Goal: Find specific page/section: Find specific page/section

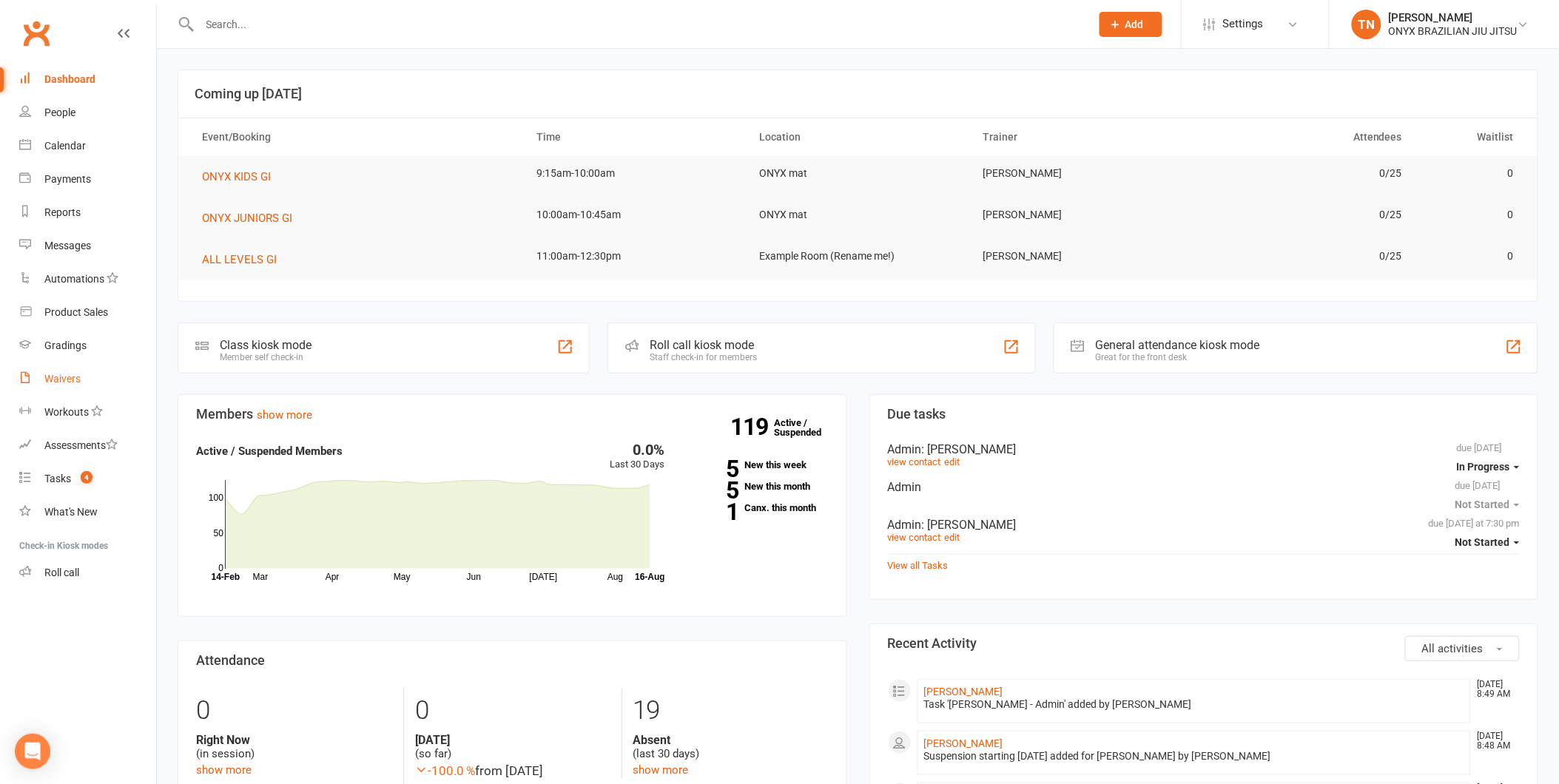
click at [74, 378] on div "Waivers" at bounding box center [63, 379] width 36 height 12
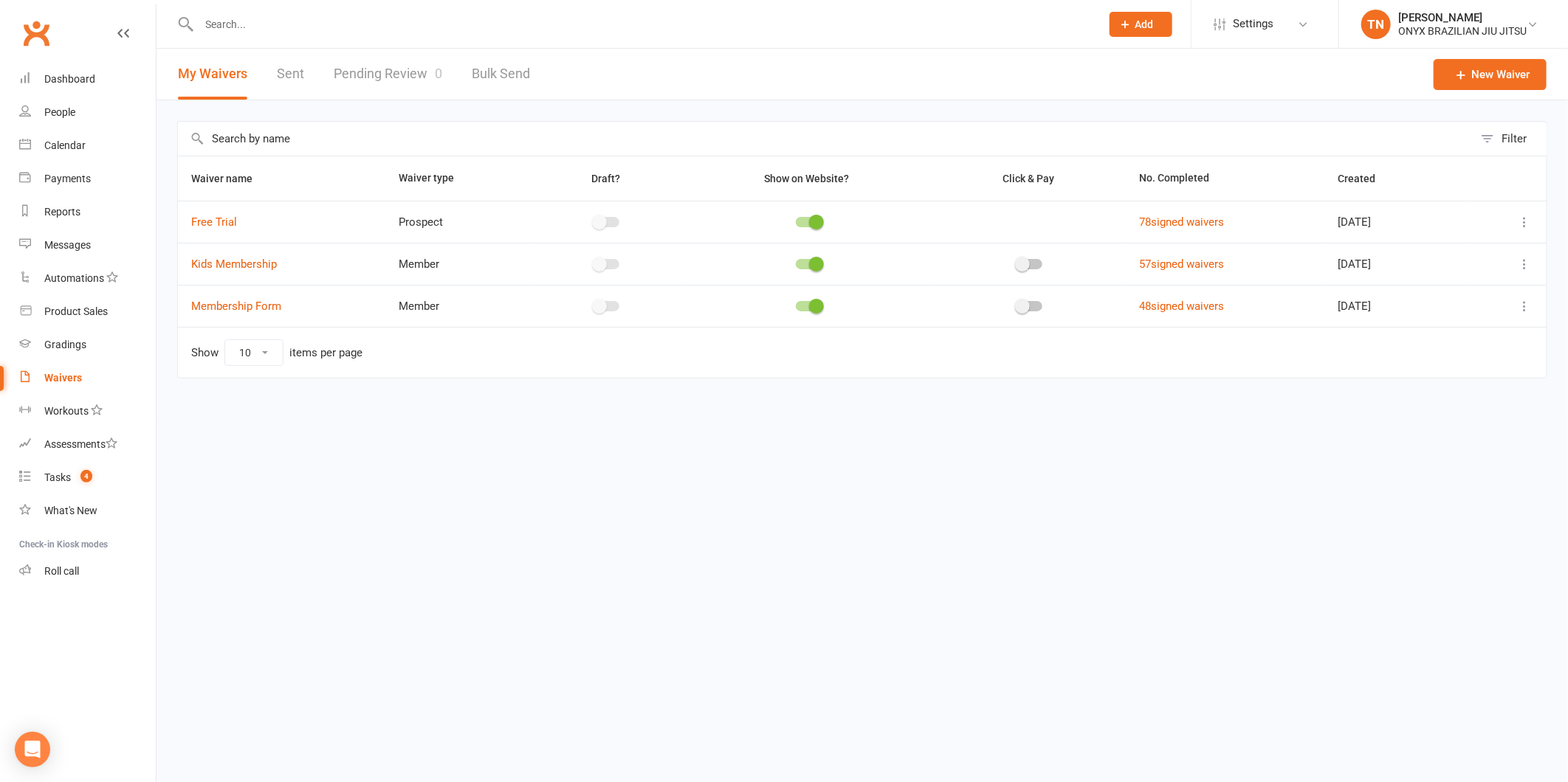
click at [319, 15] on input "text" at bounding box center [642, 24] width 896 height 21
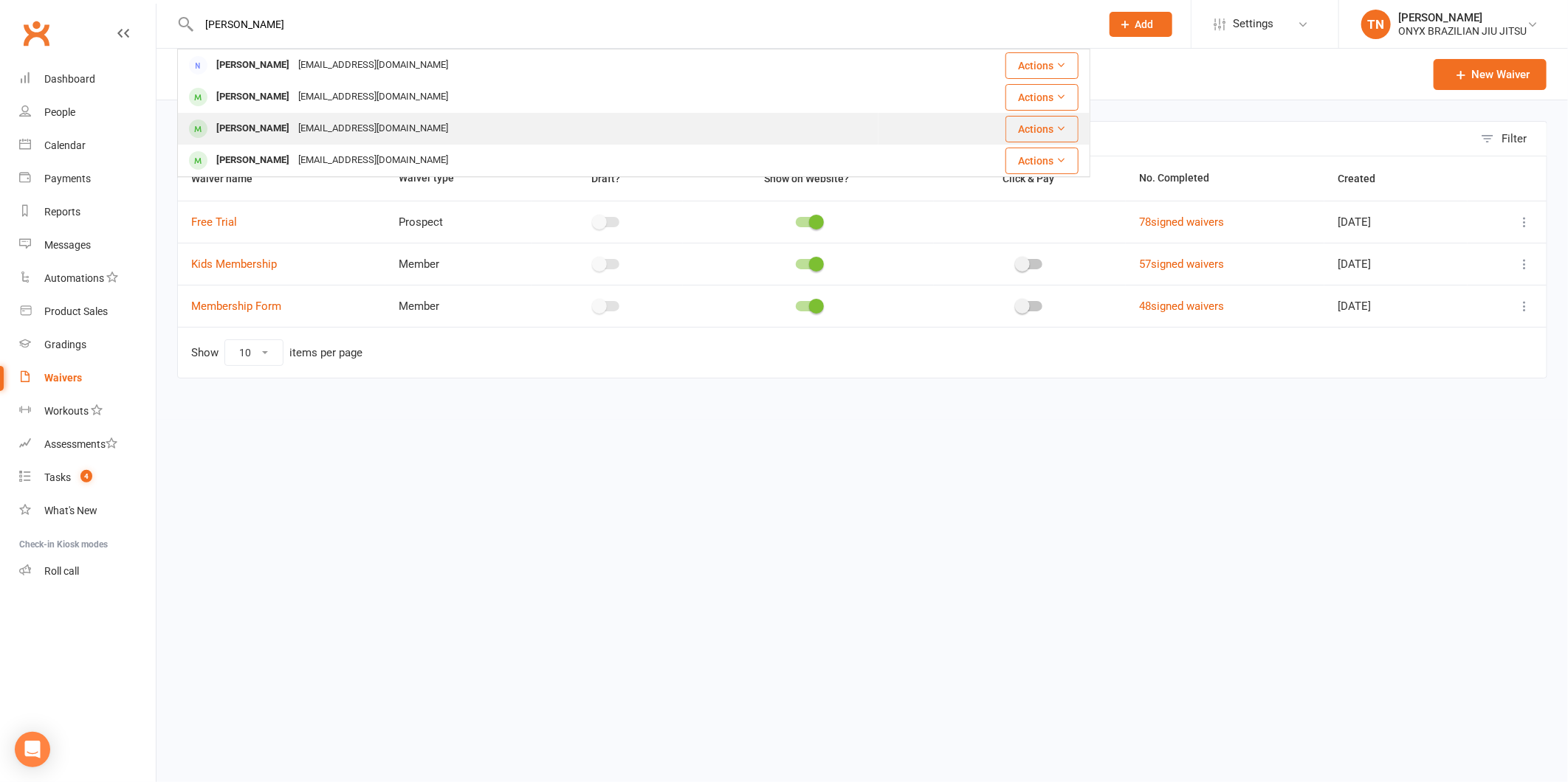
type input "eddie"
click at [315, 118] on div "[EMAIL_ADDRESS][DOMAIN_NAME]" at bounding box center [373, 129] width 159 height 21
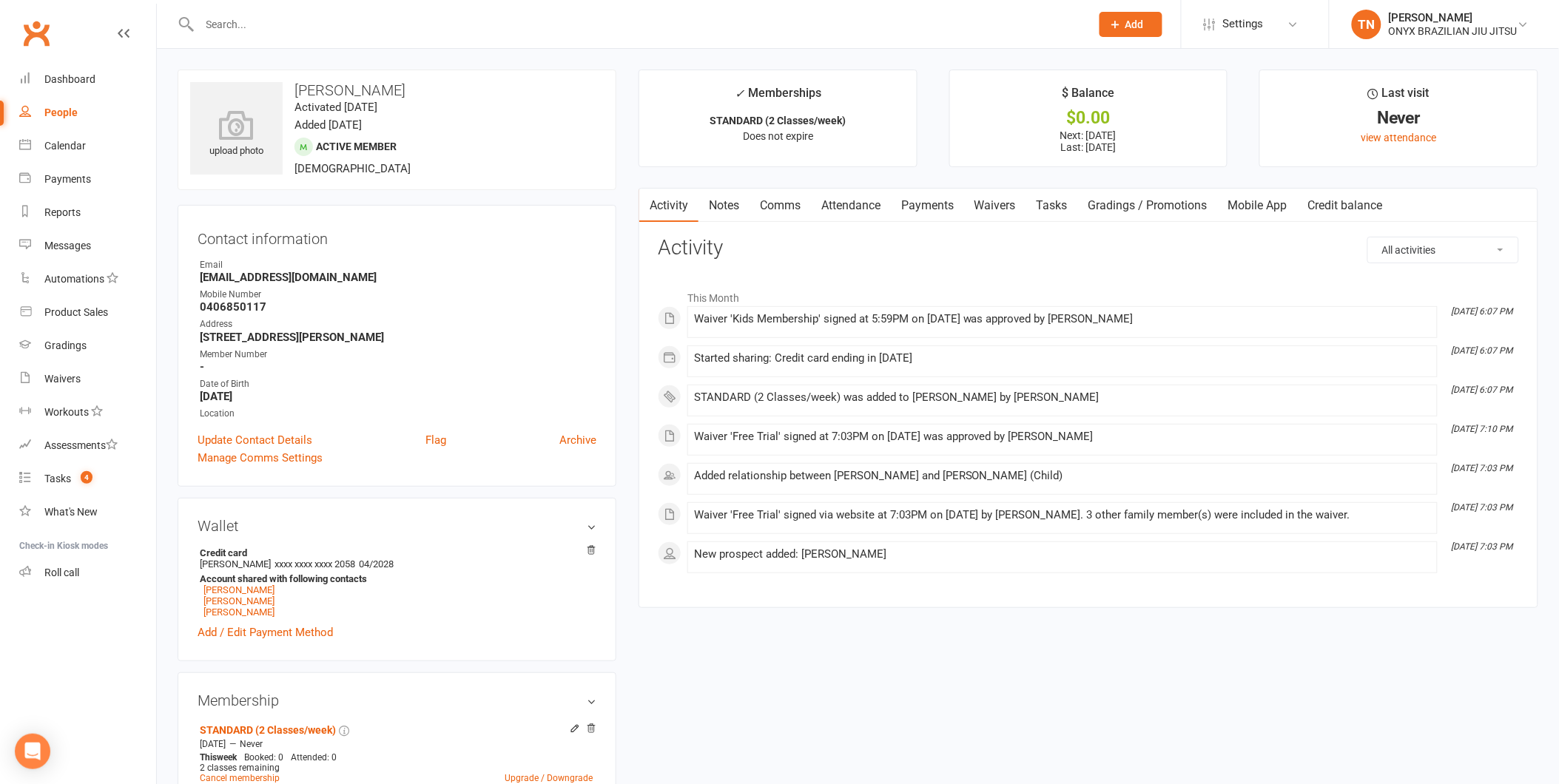
click at [997, 207] on link "Waivers" at bounding box center [995, 206] width 62 height 34
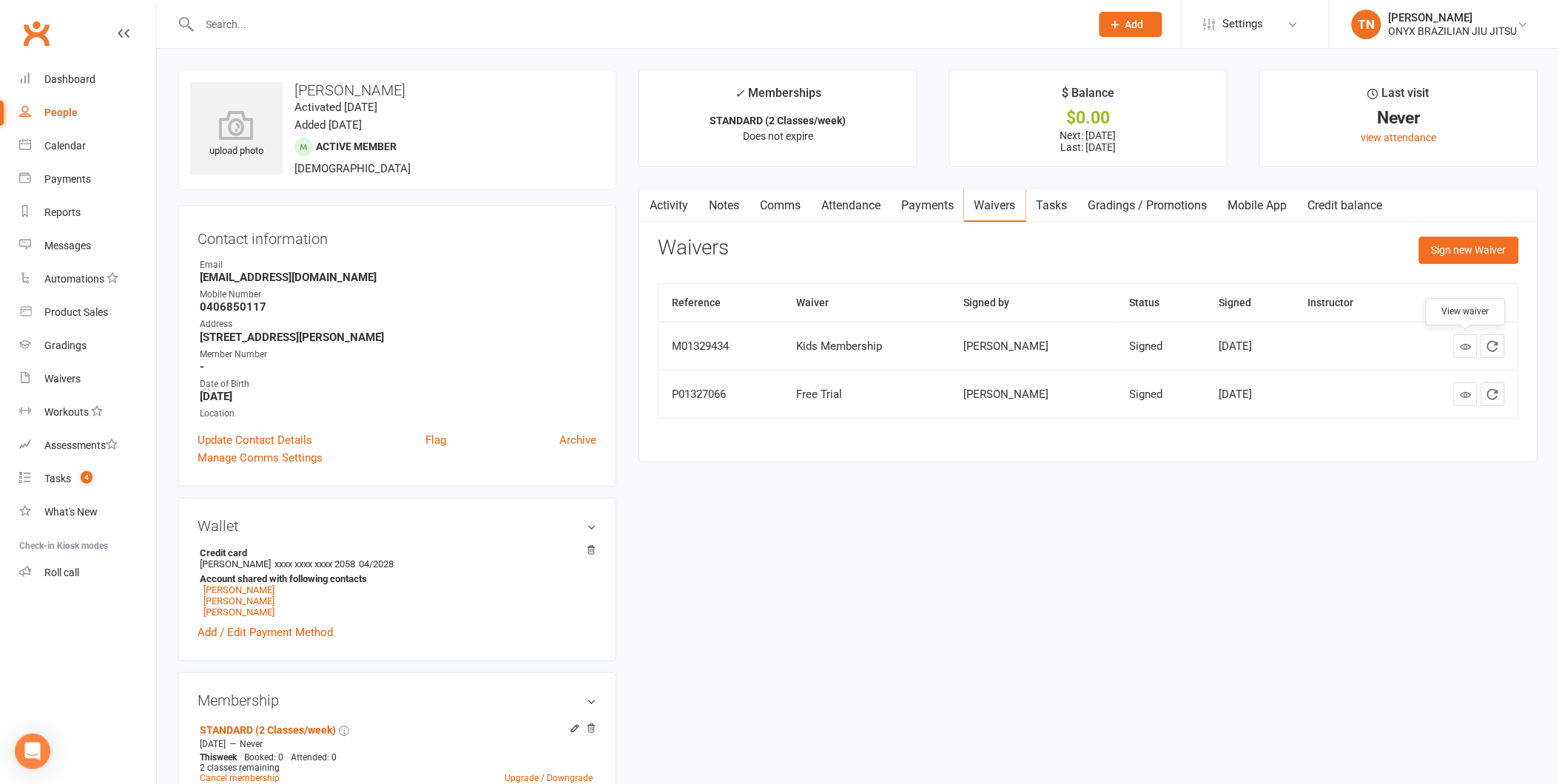
click at [1469, 350] on icon at bounding box center [1465, 346] width 11 height 11
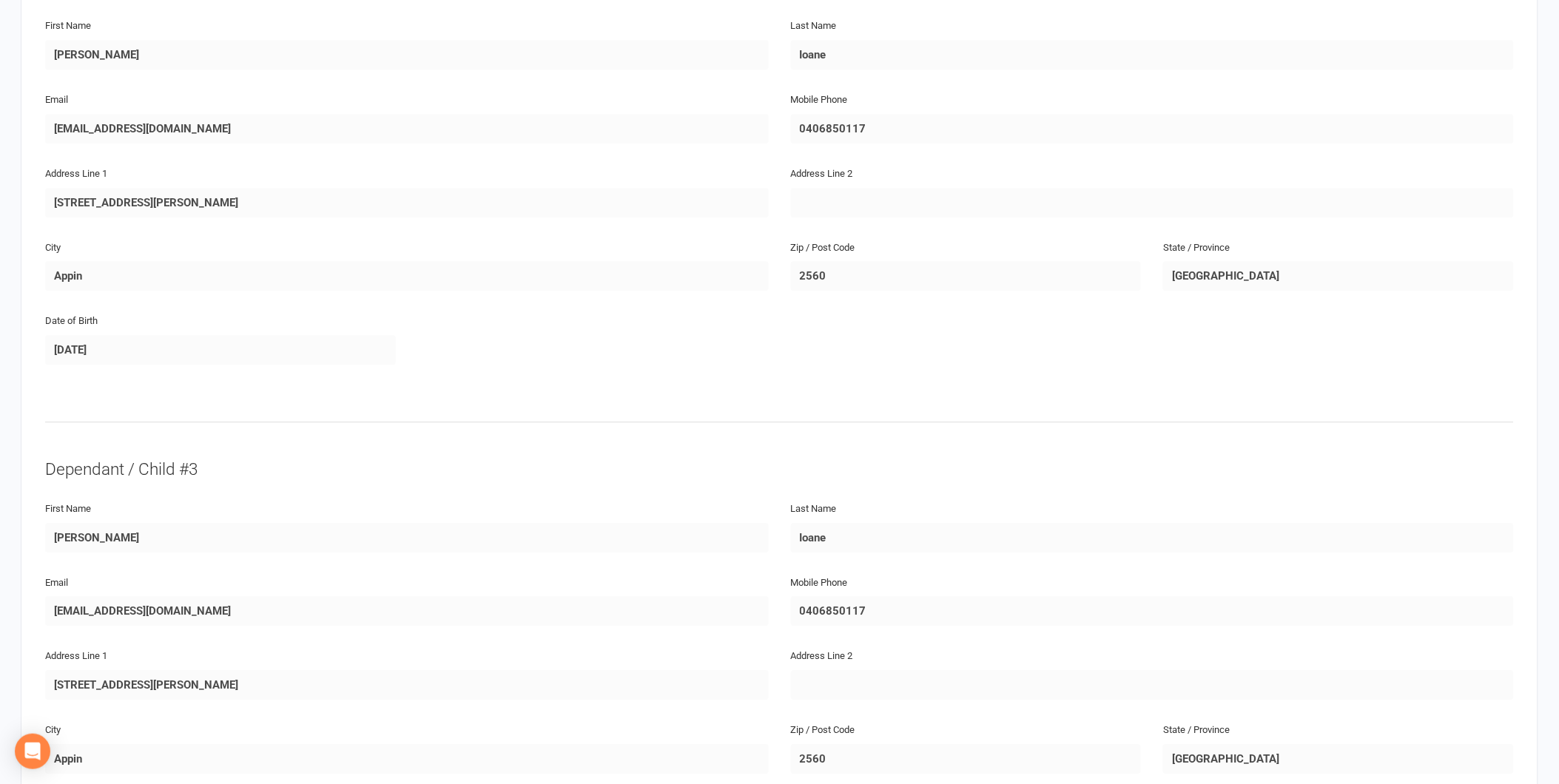
scroll to position [1397, 0]
